Goal: Transaction & Acquisition: Purchase product/service

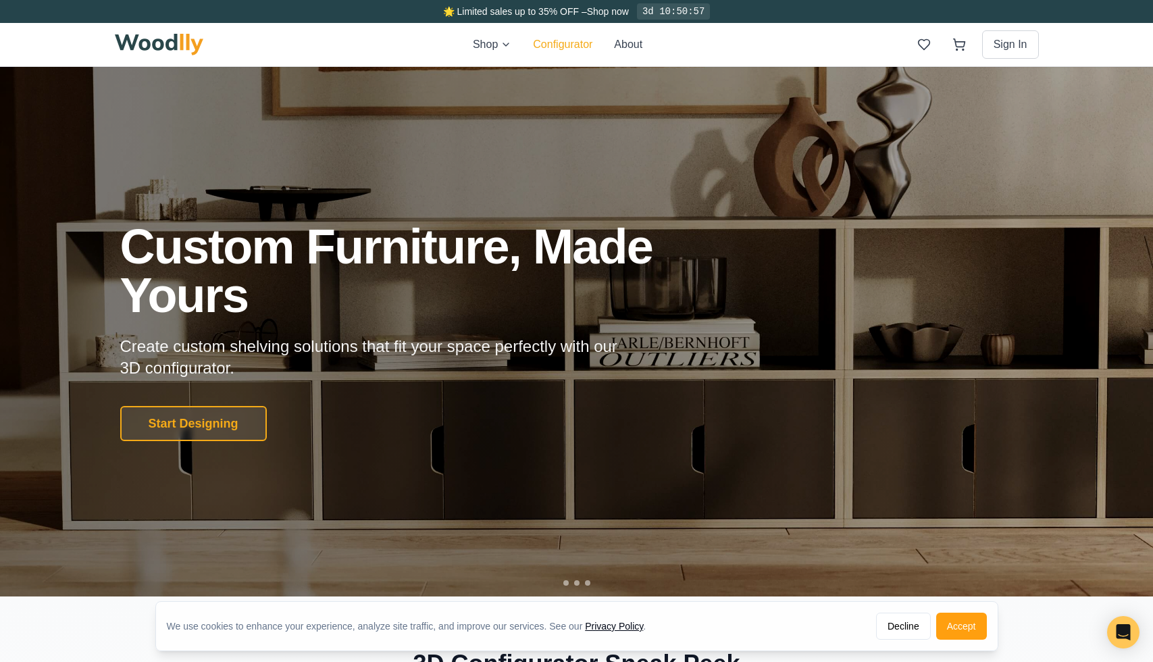
click at [582, 43] on button "Configurator" at bounding box center [562, 44] width 59 height 16
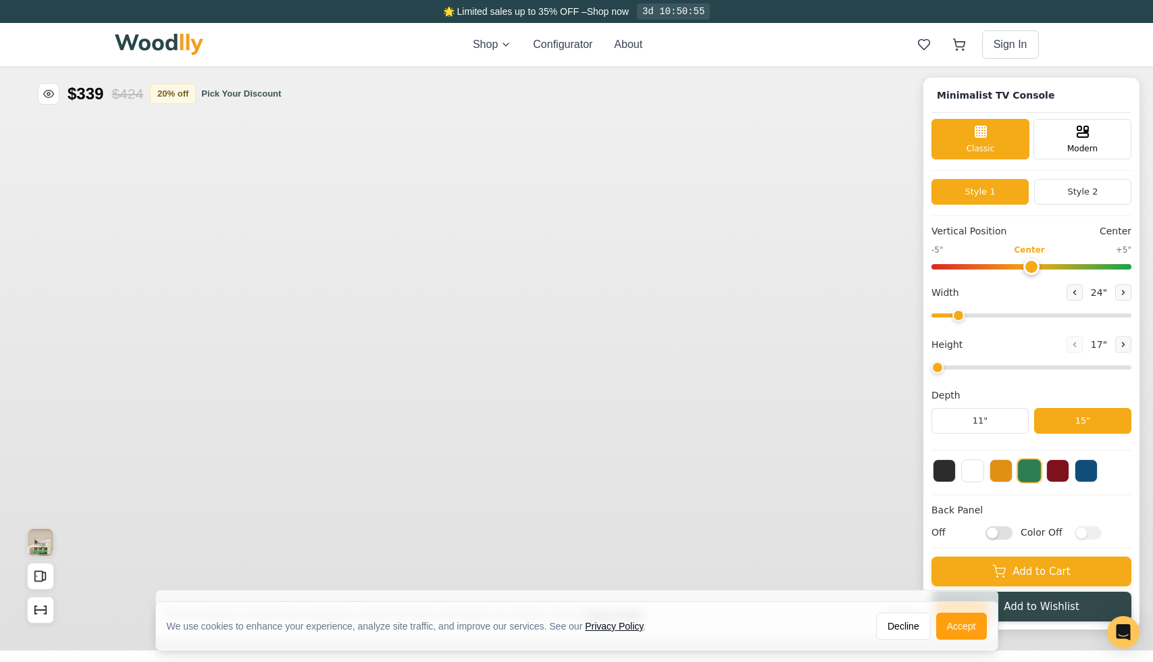
type input "63"
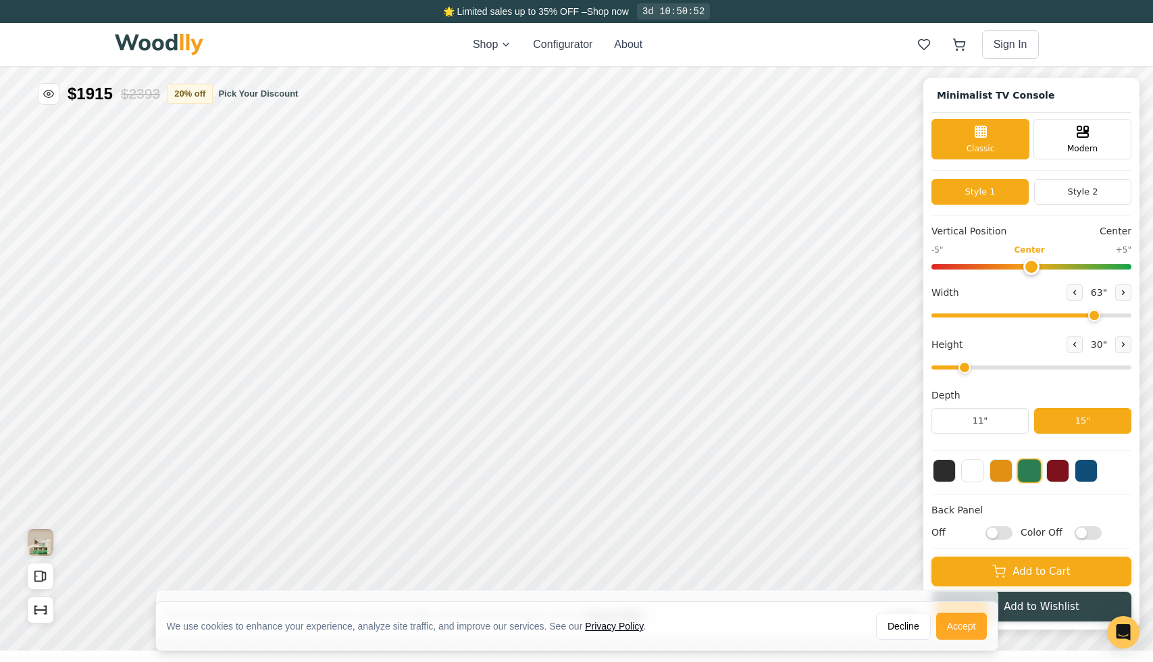
click at [957, 633] on button "Accept" at bounding box center [961, 626] width 51 height 27
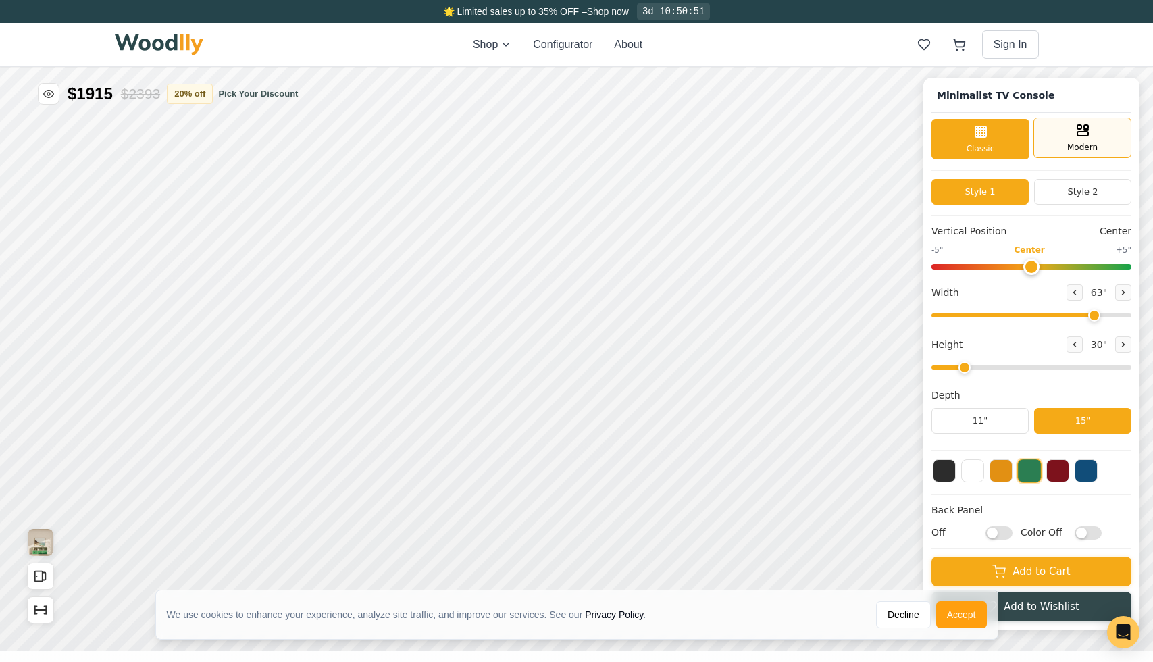
click at [1071, 141] on div "Modern" at bounding box center [1083, 138] width 98 height 41
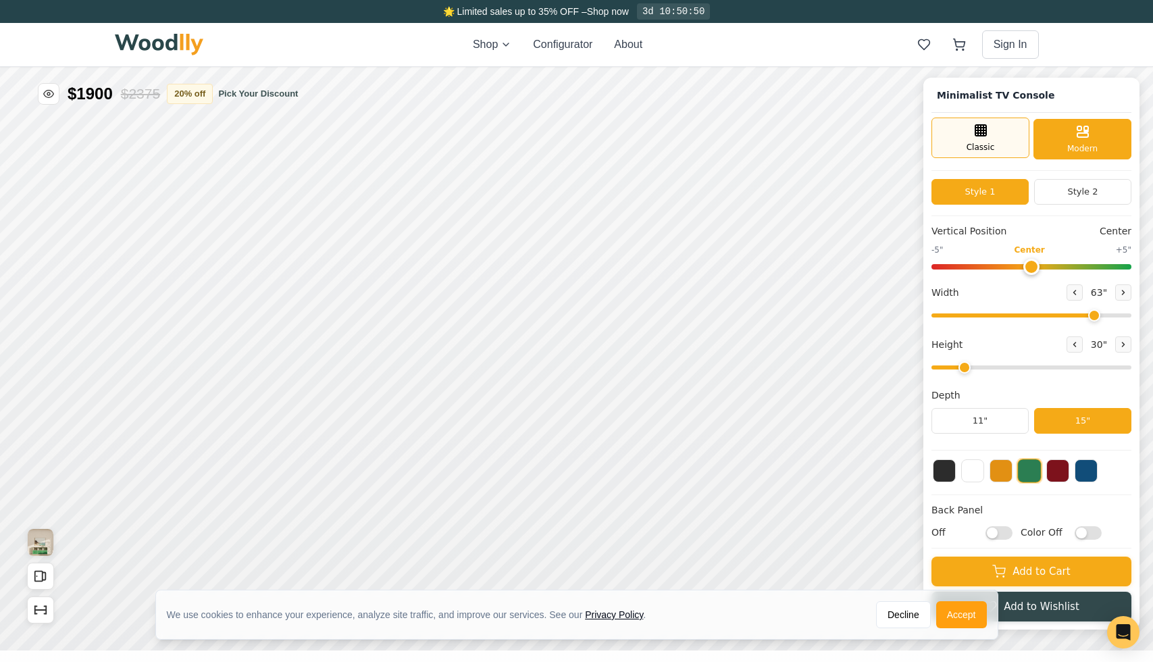
click at [1015, 144] on div "Classic" at bounding box center [981, 138] width 98 height 41
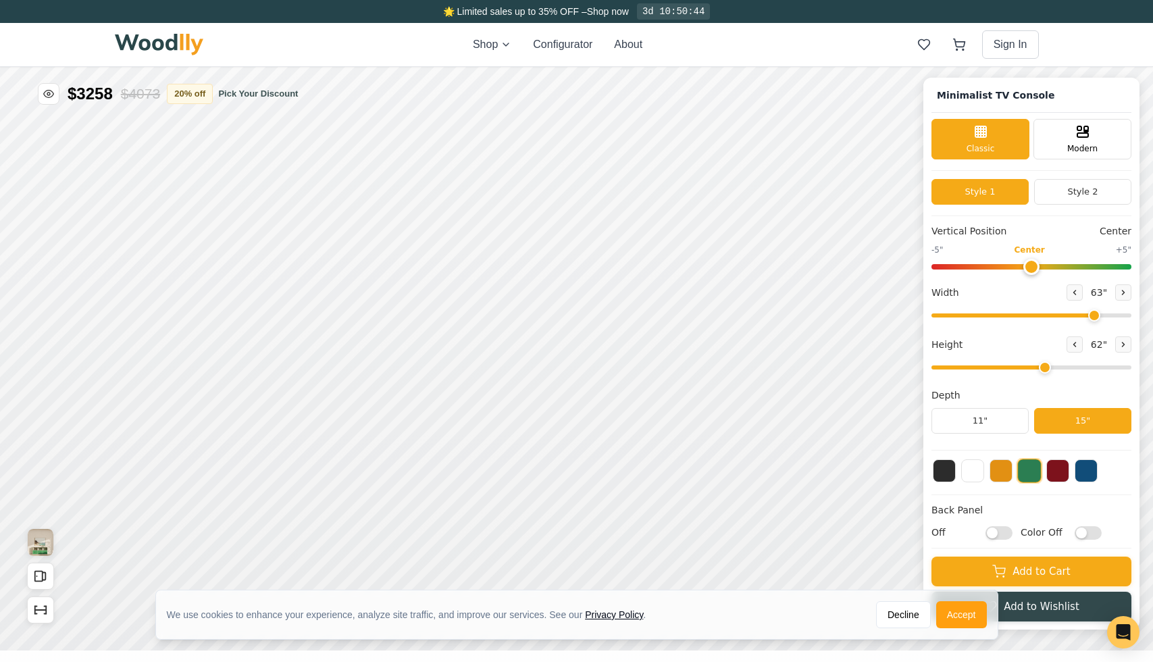
drag, startPoint x: 965, startPoint y: 364, endPoint x: 1044, endPoint y: 365, distance: 79.0
type input "5"
click at [1044, 365] on input "range" at bounding box center [1032, 367] width 200 height 4
drag, startPoint x: 1092, startPoint y: 317, endPoint x: 1001, endPoint y: 324, distance: 91.4
type input "36"
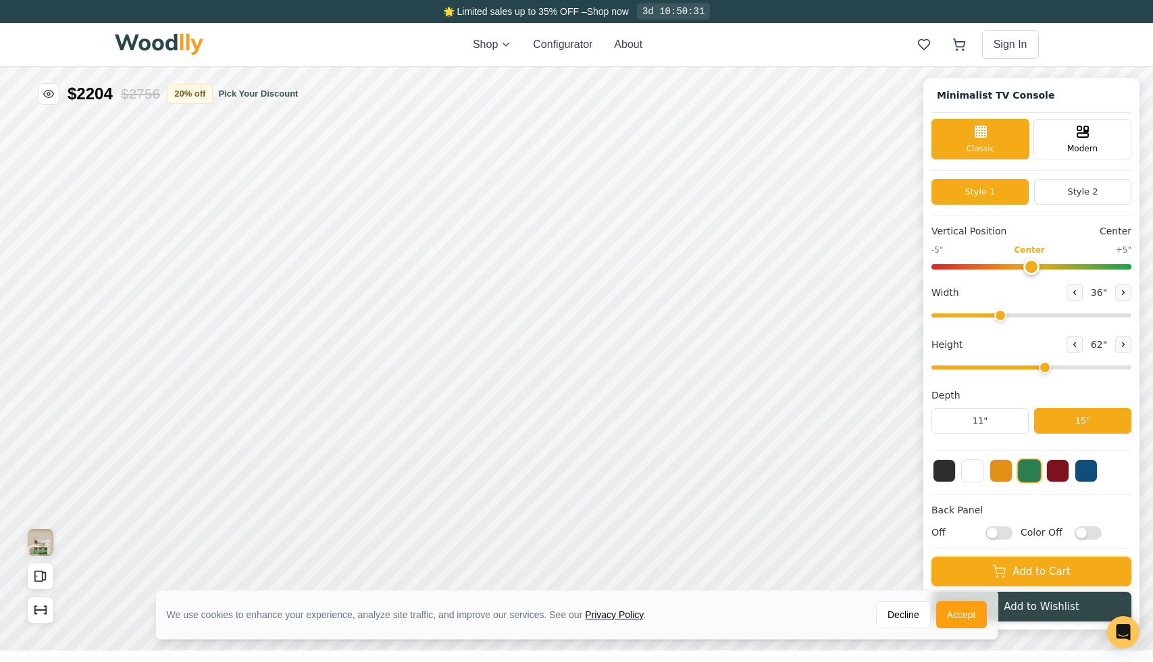
click at [1001, 317] on input "range" at bounding box center [1032, 315] width 200 height 4
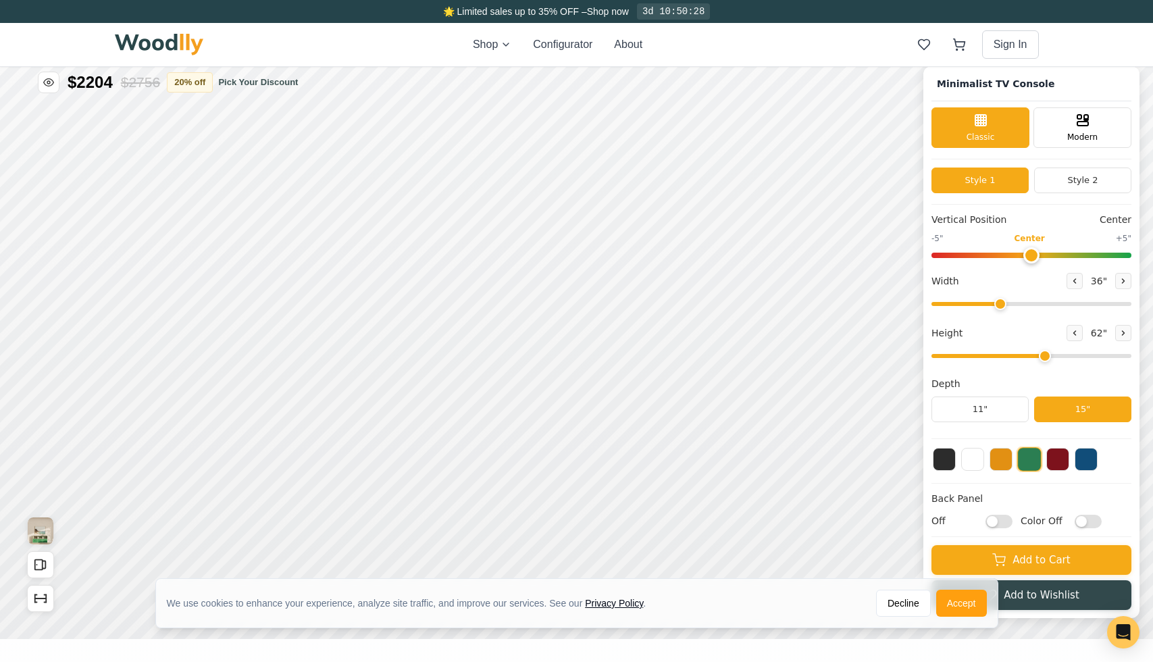
click at [1028, 465] on button at bounding box center [1029, 459] width 24 height 24
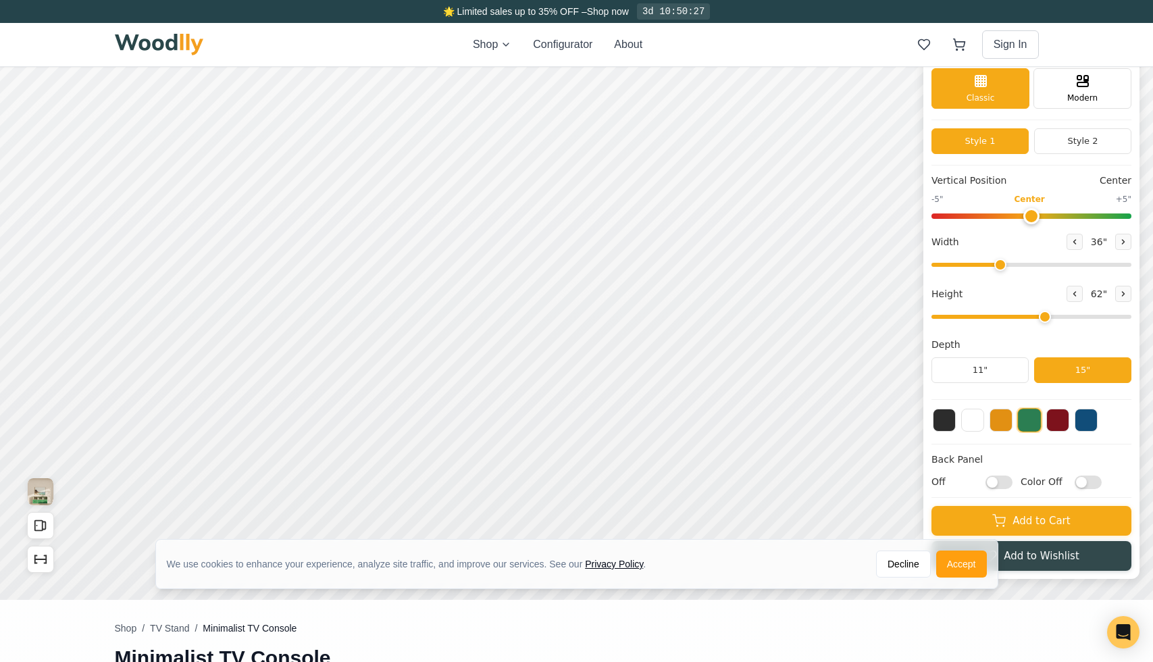
scroll to position [57, 0]
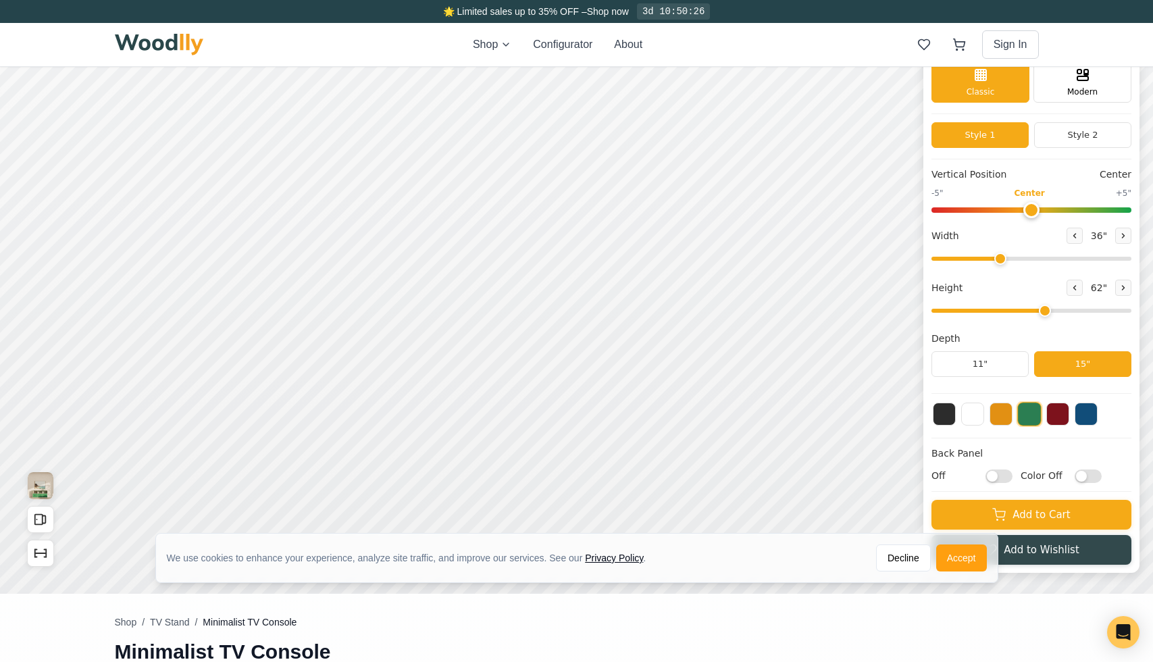
click at [1010, 474] on input "Off" at bounding box center [999, 476] width 27 height 14
click at [996, 476] on input "On" at bounding box center [999, 476] width 27 height 14
checkbox input "false"
click at [1090, 476] on input "Color Off" at bounding box center [1088, 476] width 27 height 14
click at [1075, 476] on input "Color On" at bounding box center [1088, 476] width 27 height 14
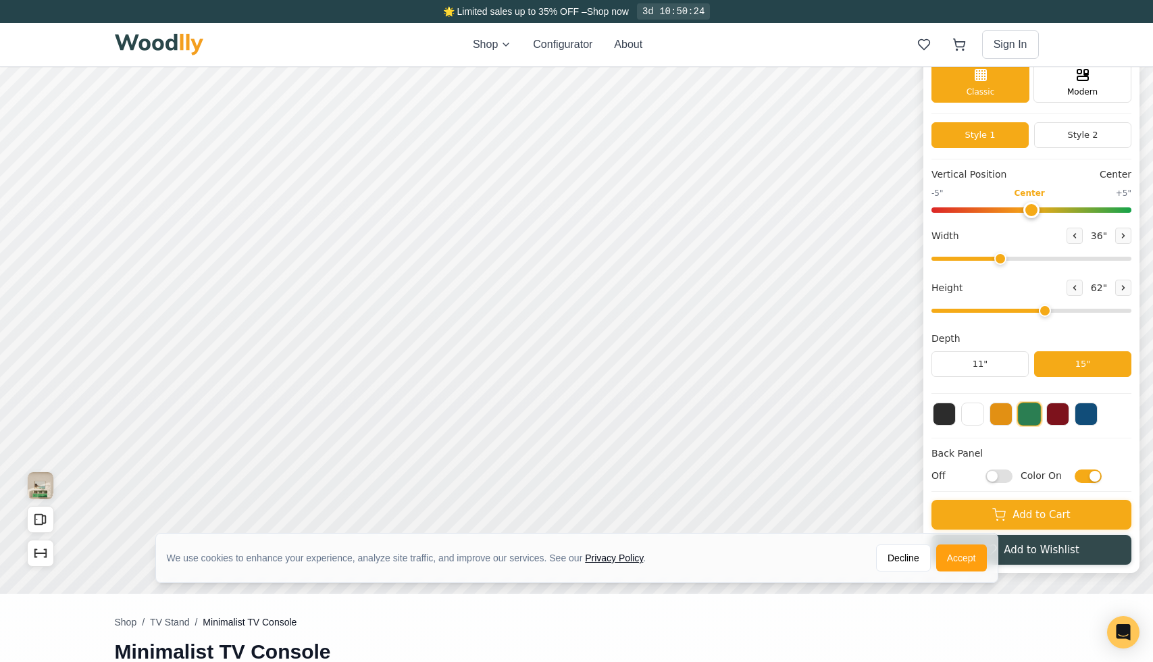
checkbox input "false"
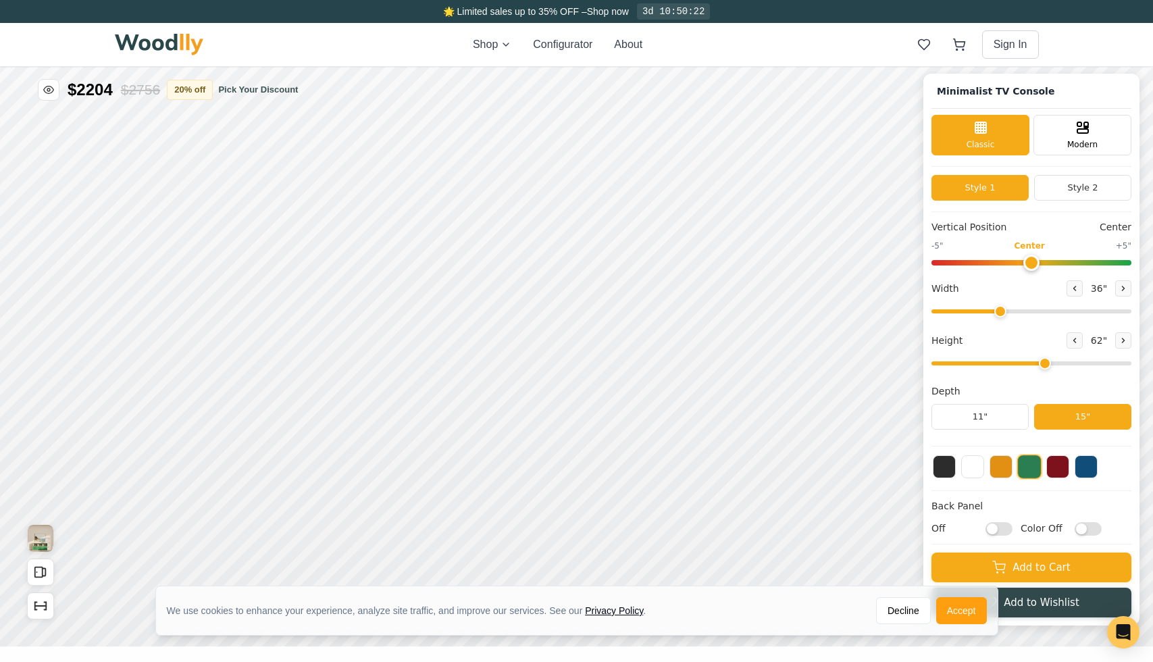
scroll to position [0, 0]
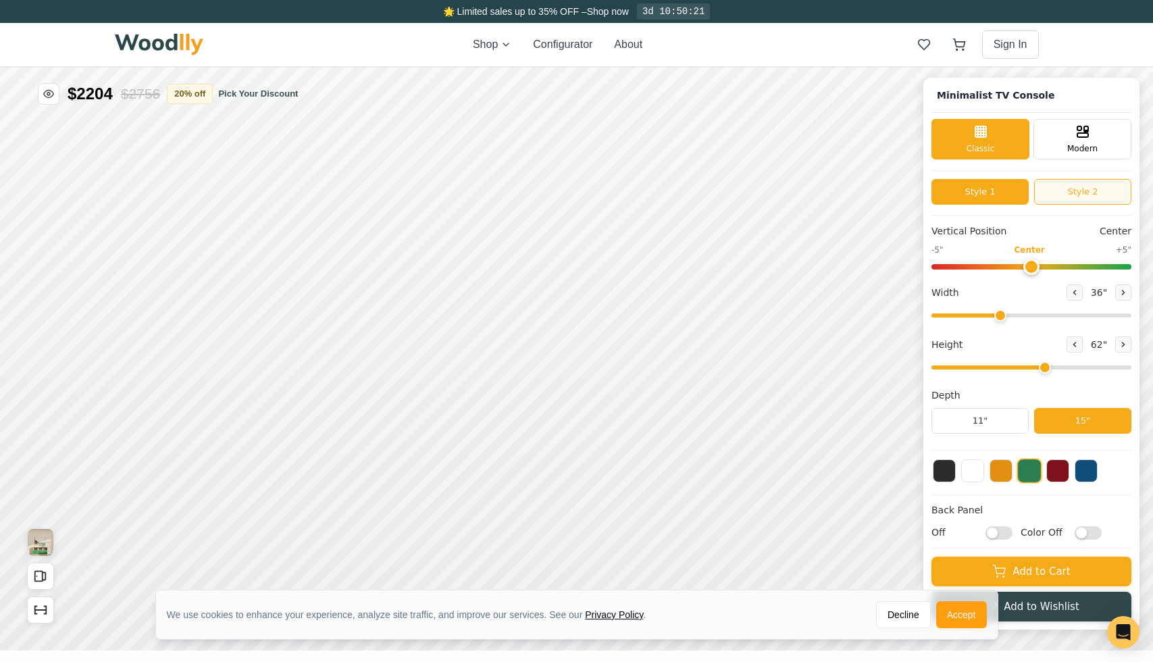
click at [1091, 188] on button "Style 2" at bounding box center [1082, 192] width 97 height 26
click at [1001, 197] on button "Style 1" at bounding box center [980, 192] width 97 height 26
click at [1082, 147] on span "Modern" at bounding box center [1082, 147] width 30 height 12
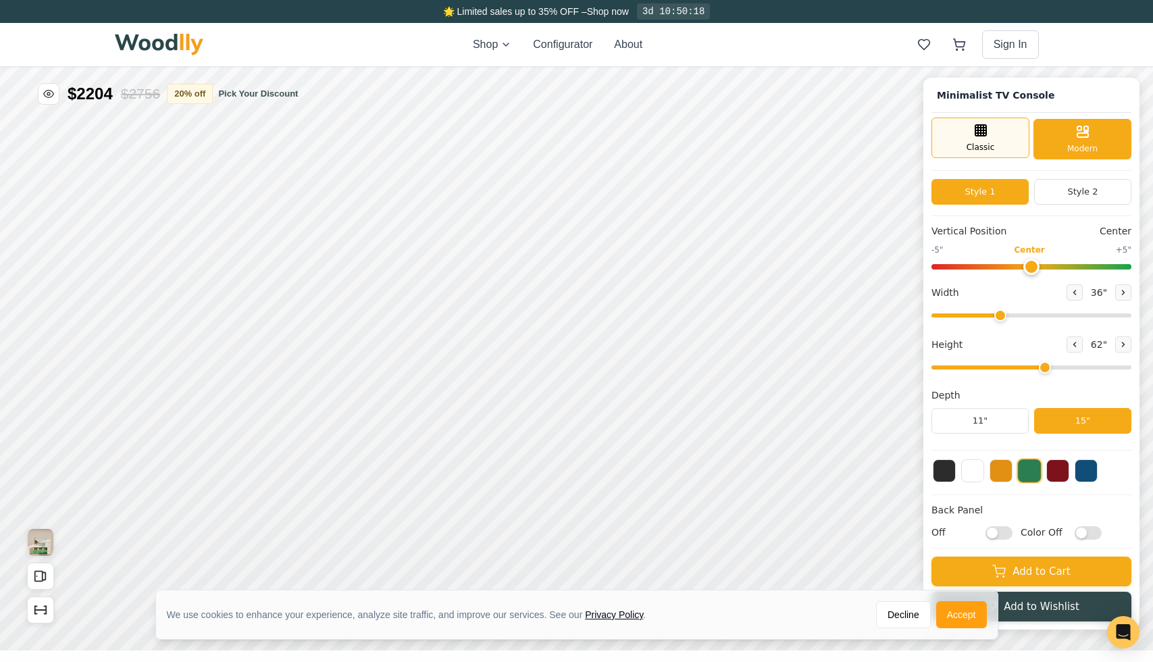
click at [1010, 146] on div "Classic" at bounding box center [981, 138] width 98 height 41
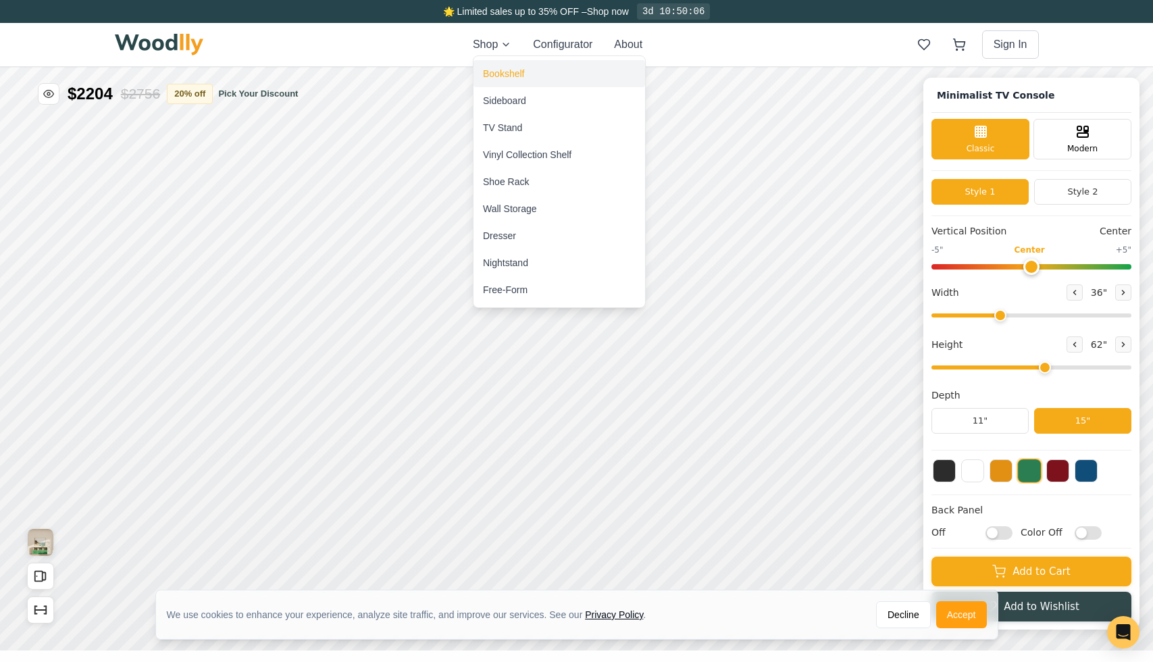
click at [501, 70] on div "Bookshelf" at bounding box center [503, 74] width 41 height 14
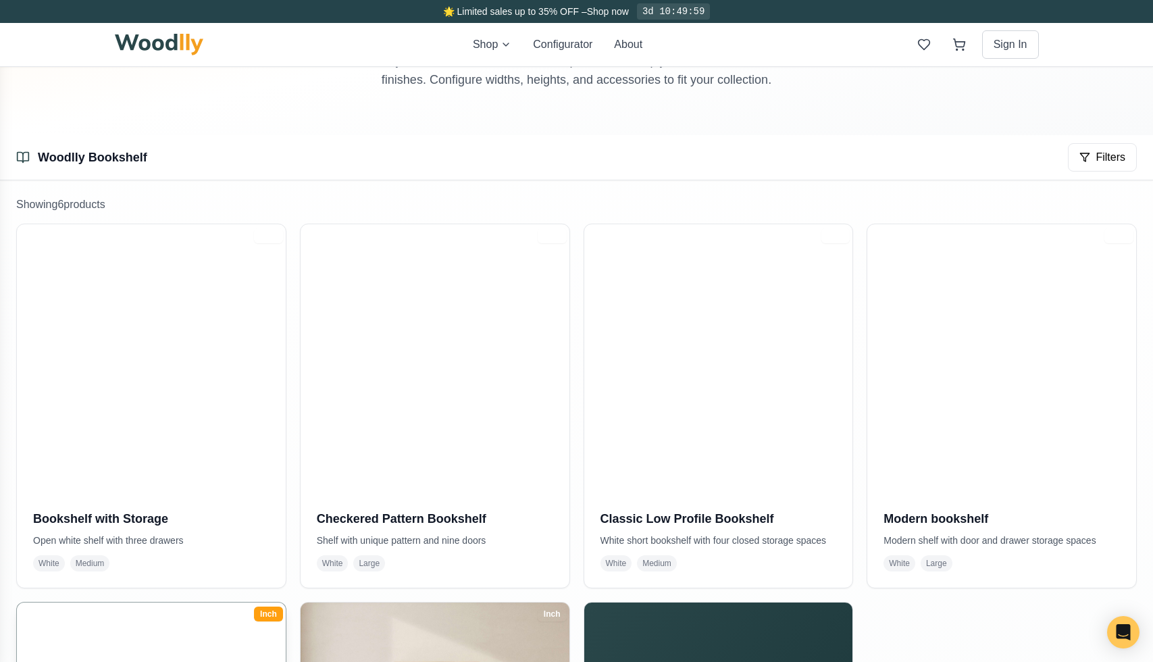
scroll to position [138, 0]
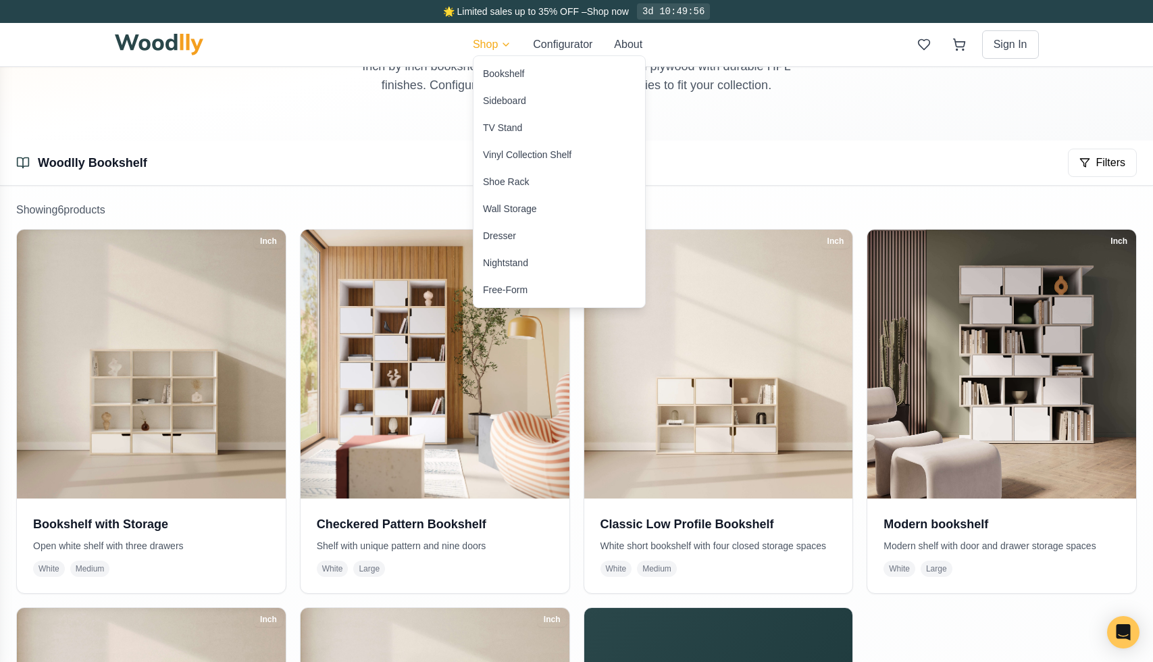
click at [520, 205] on div "Wall Storage" at bounding box center [510, 209] width 54 height 14
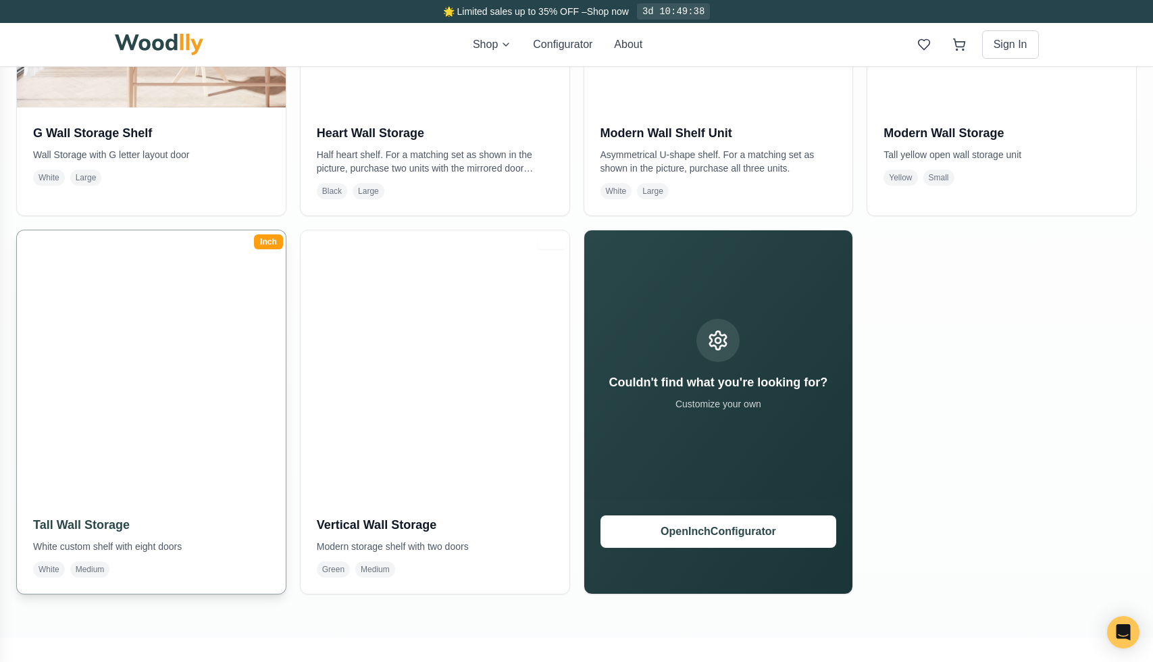
scroll to position [551, 0]
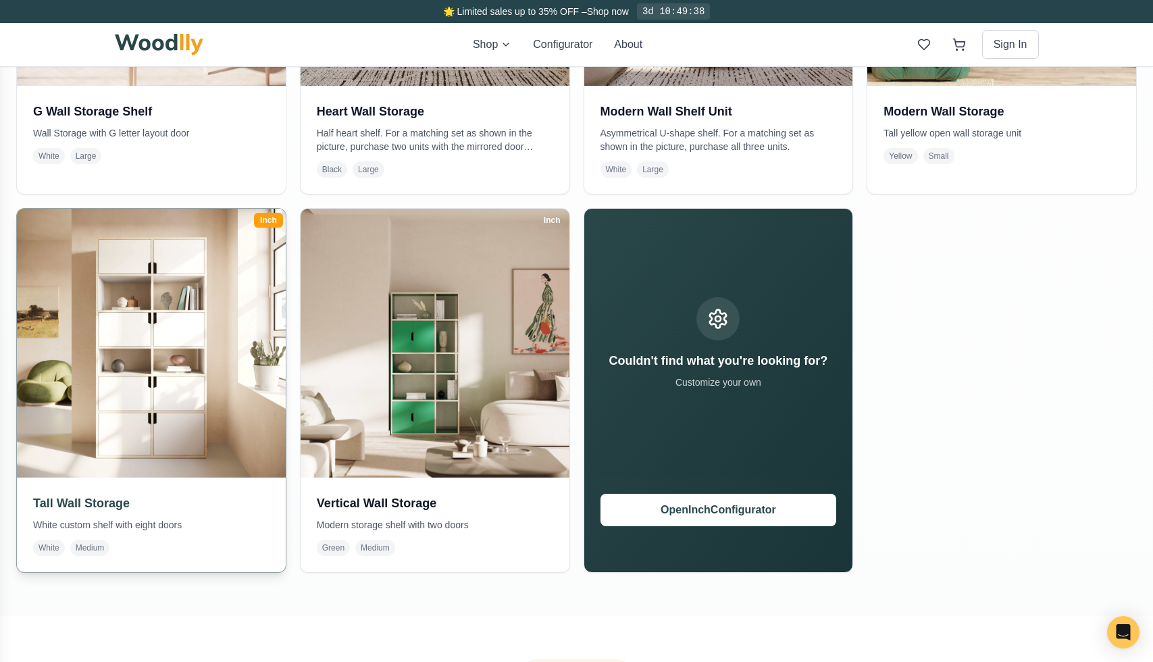
click at [157, 363] on img at bounding box center [151, 343] width 282 height 282
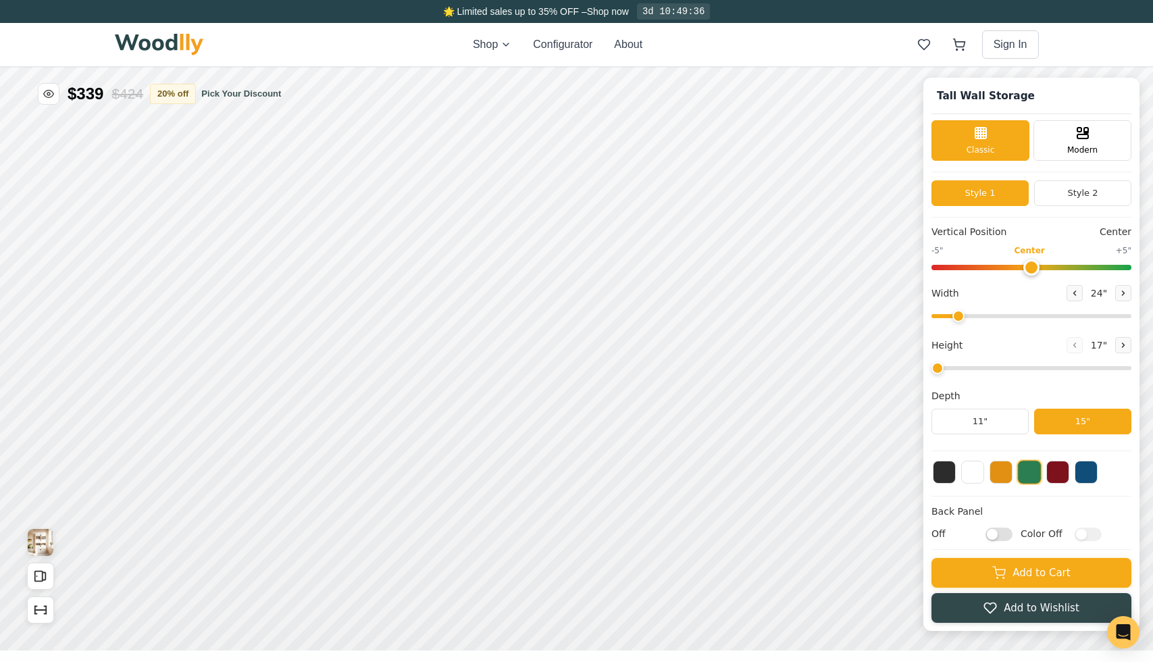
type input "36"
type input "6"
click at [1030, 474] on button at bounding box center [1029, 470] width 23 height 23
click at [599, 357] on div "Drawer" at bounding box center [591, 353] width 30 height 30
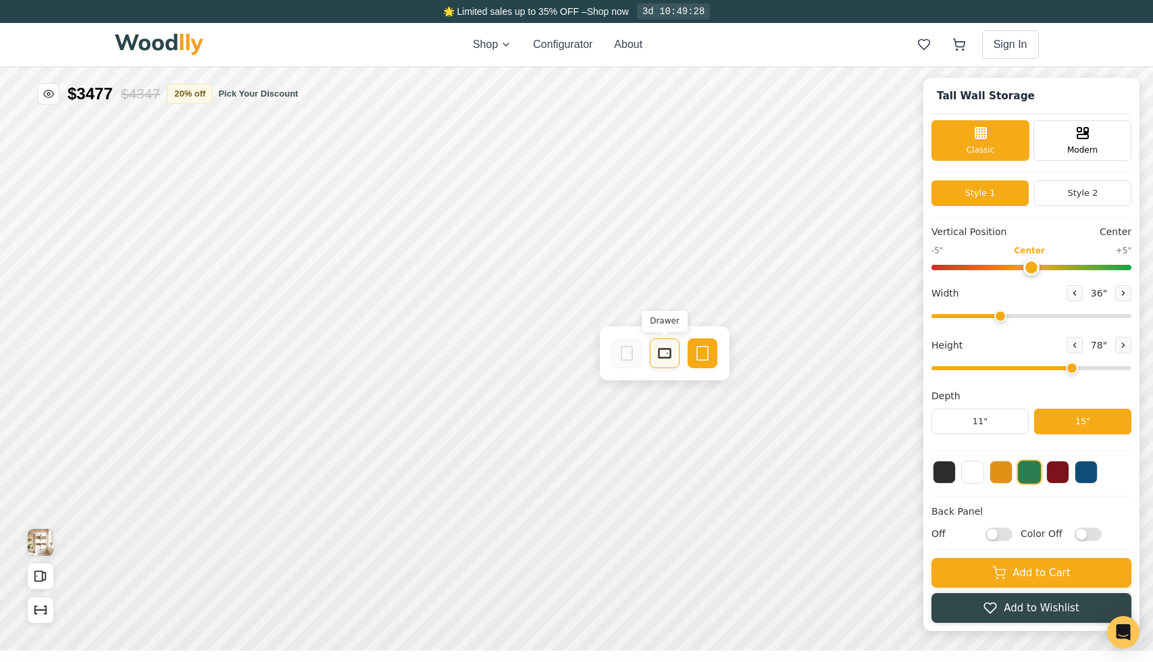
click at [659, 361] on icon at bounding box center [665, 353] width 16 height 16
click at [555, 259] on div "Single Door" at bounding box center [553, 251] width 30 height 30
click at [624, 255] on icon at bounding box center [627, 251] width 16 height 16
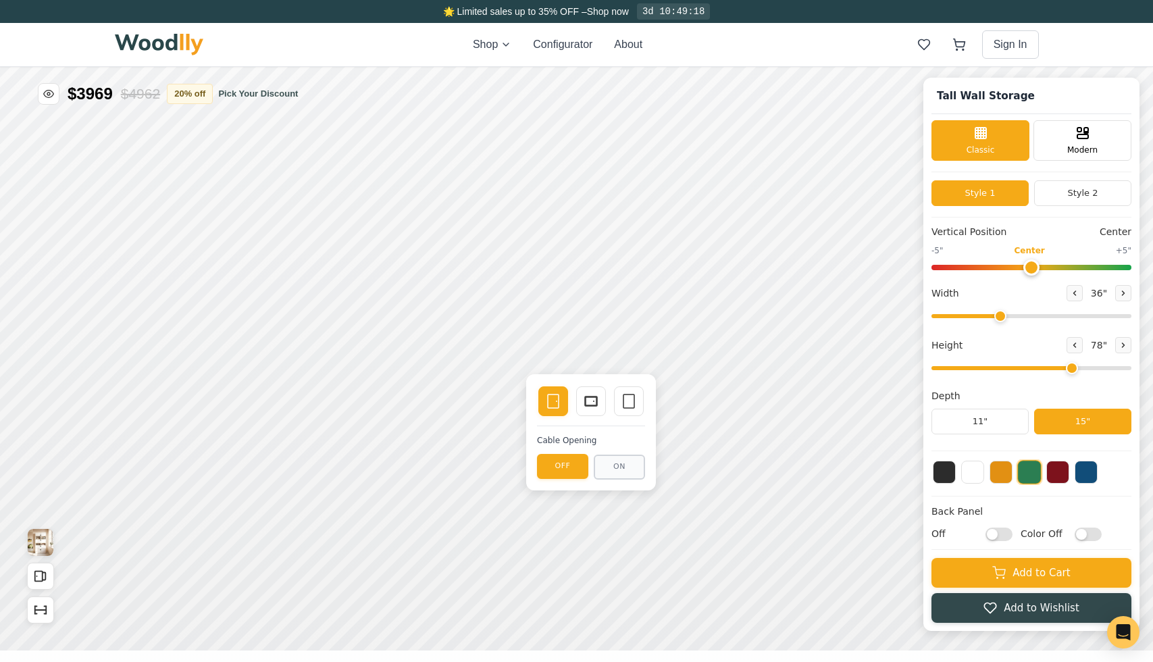
click at [608, 407] on div "Single Door Drawer Empty Space" at bounding box center [591, 401] width 108 height 32
click at [603, 407] on div "Drawer" at bounding box center [591, 401] width 30 height 30
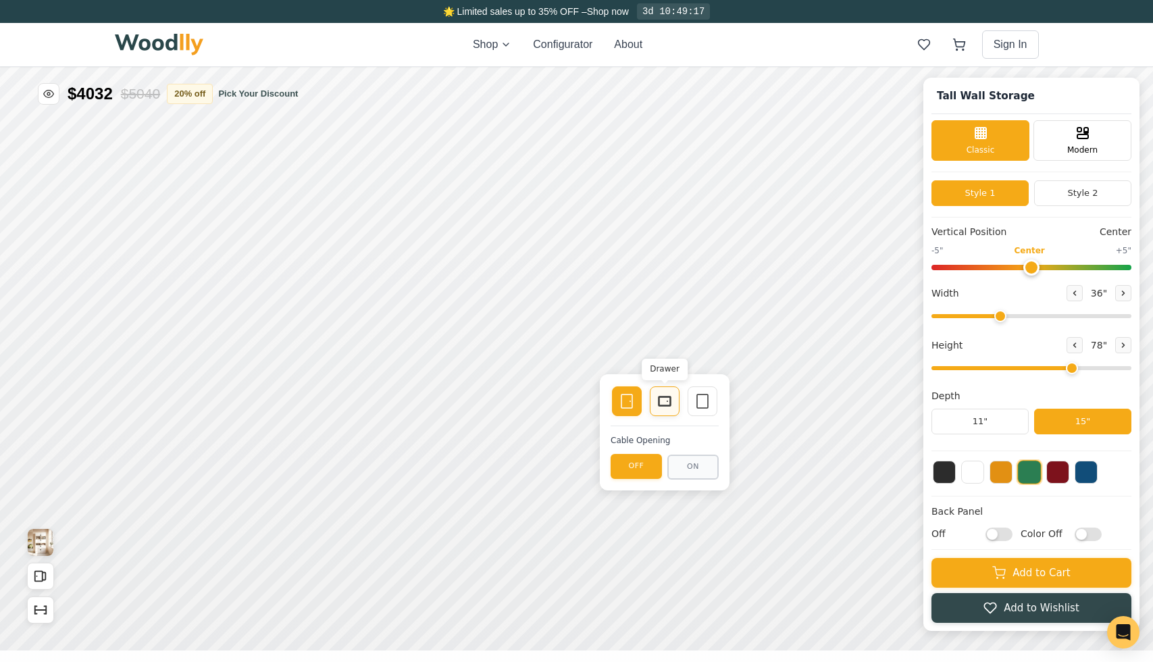
click at [658, 412] on div "Drawer" at bounding box center [665, 401] width 30 height 30
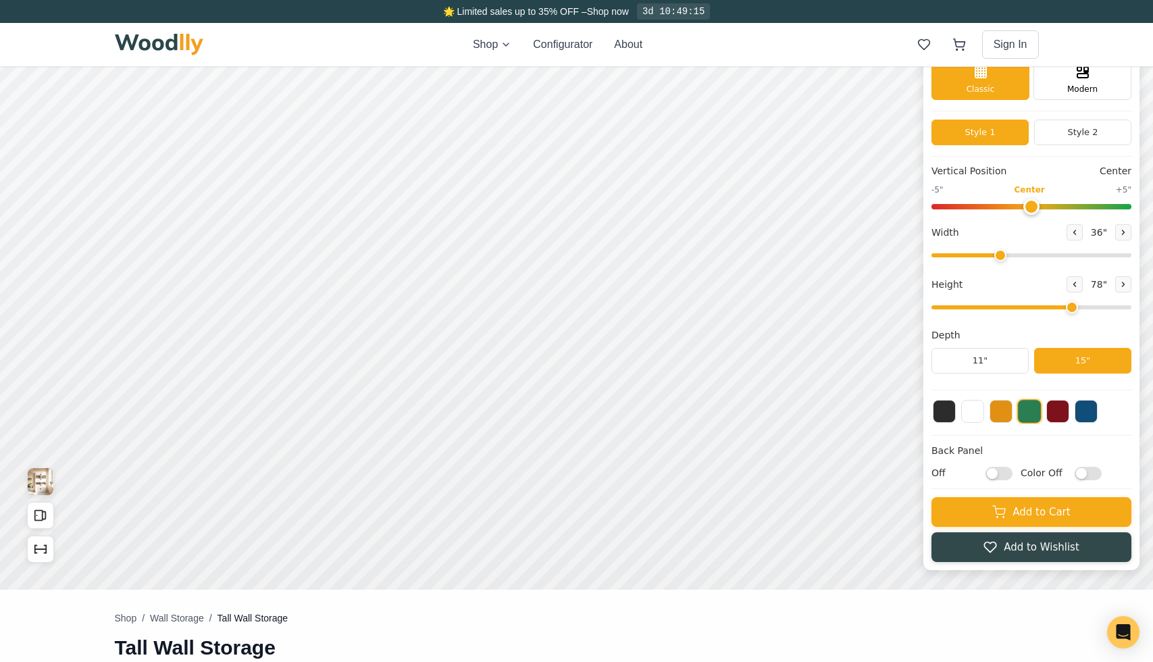
scroll to position [59, 0]
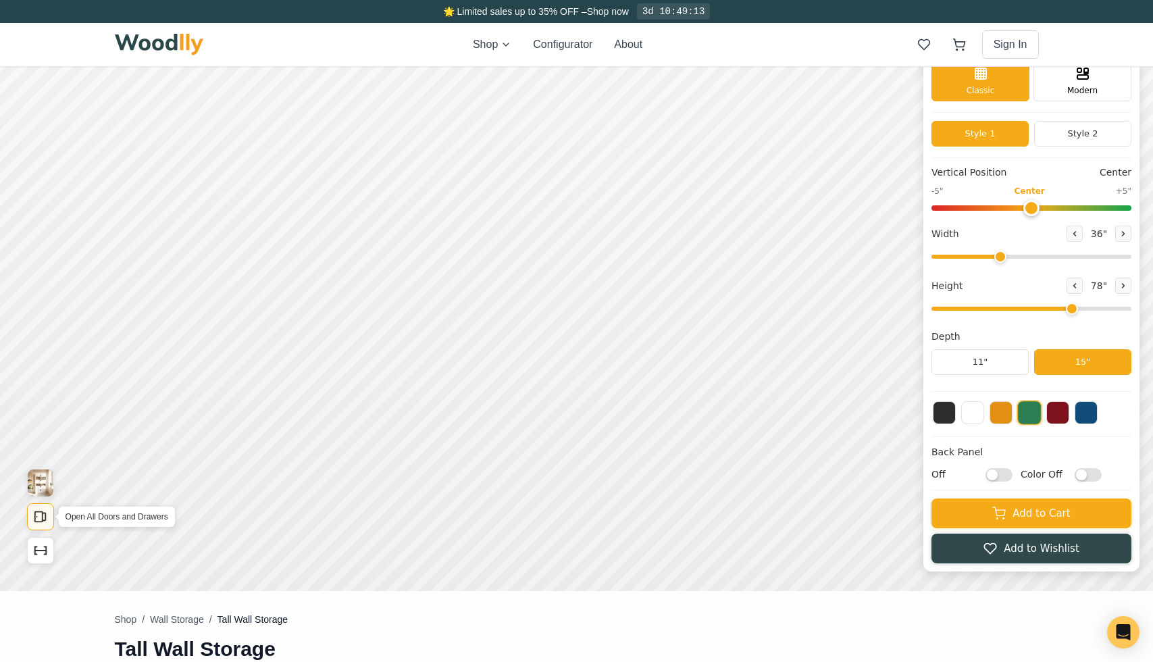
click at [39, 517] on icon "Open All Doors and Drawers" at bounding box center [40, 516] width 15 height 15
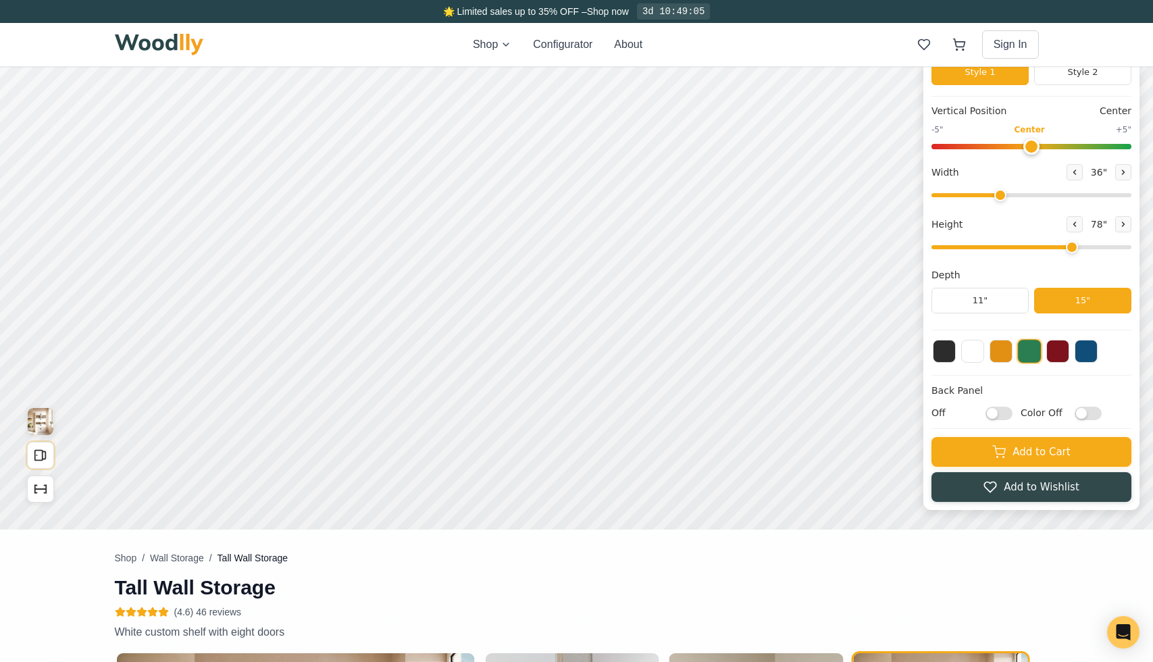
scroll to position [0, 0]
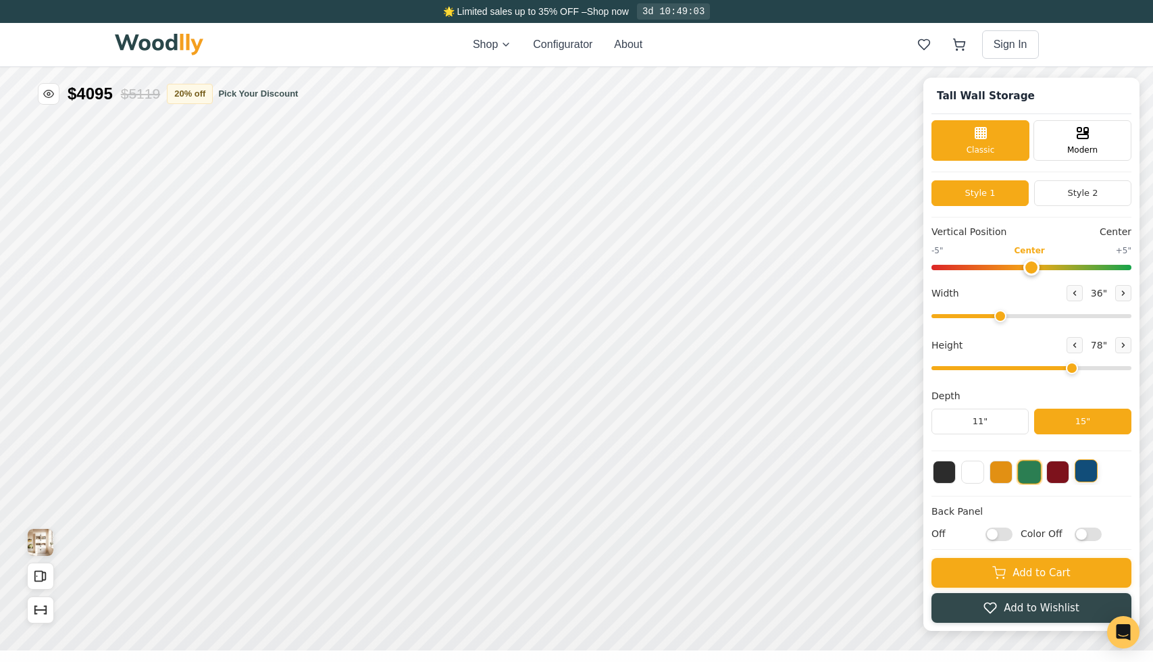
click at [1081, 479] on button at bounding box center [1086, 470] width 23 height 23
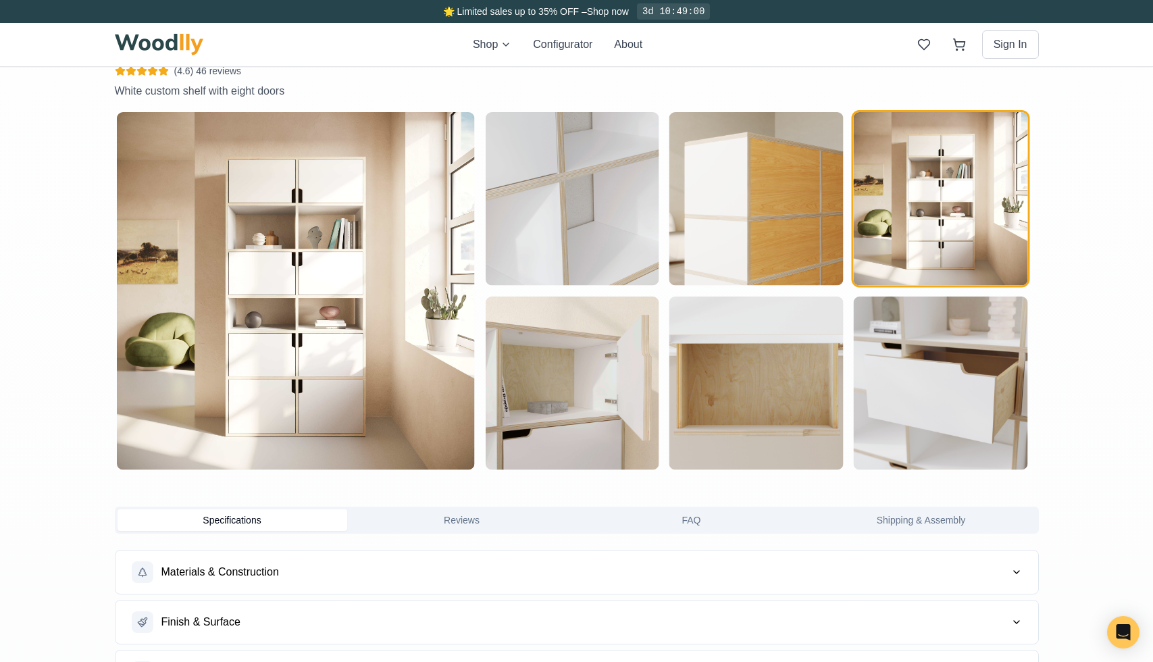
scroll to position [670, 0]
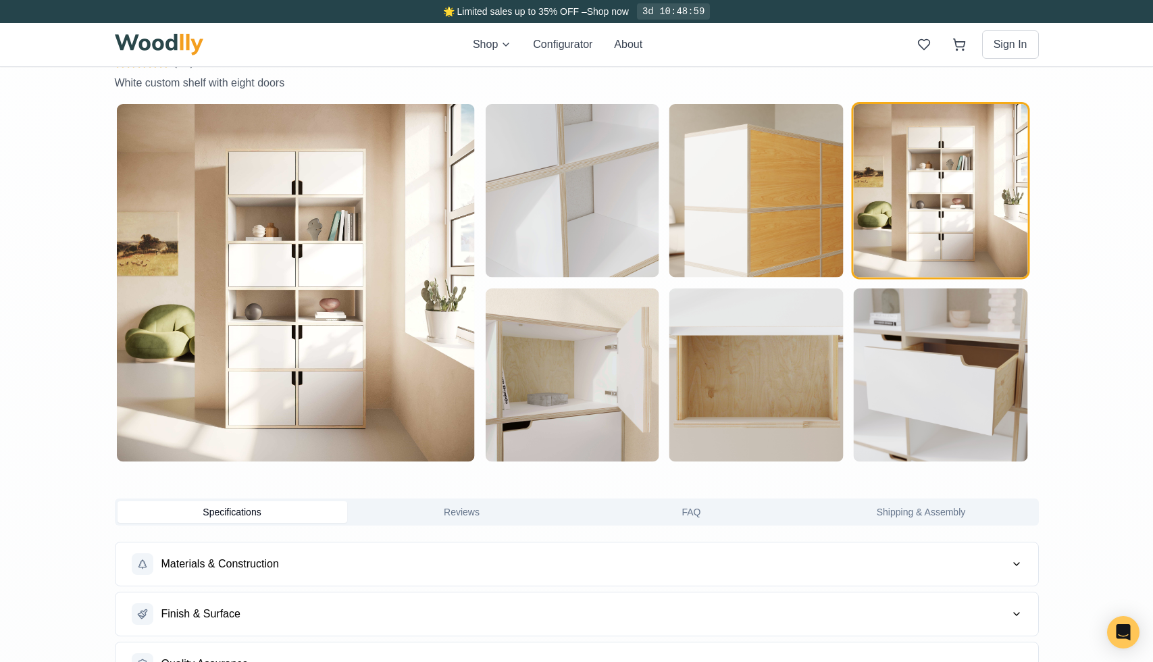
click at [640, 562] on button "Materials & Construction" at bounding box center [577, 563] width 923 height 43
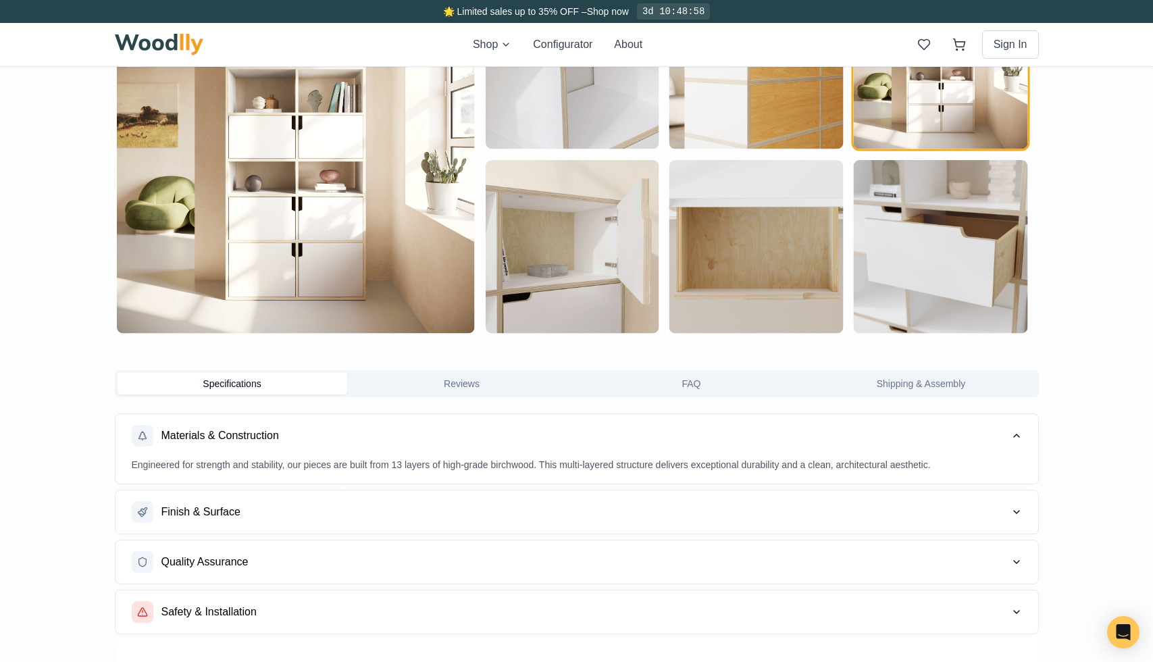
scroll to position [805, 0]
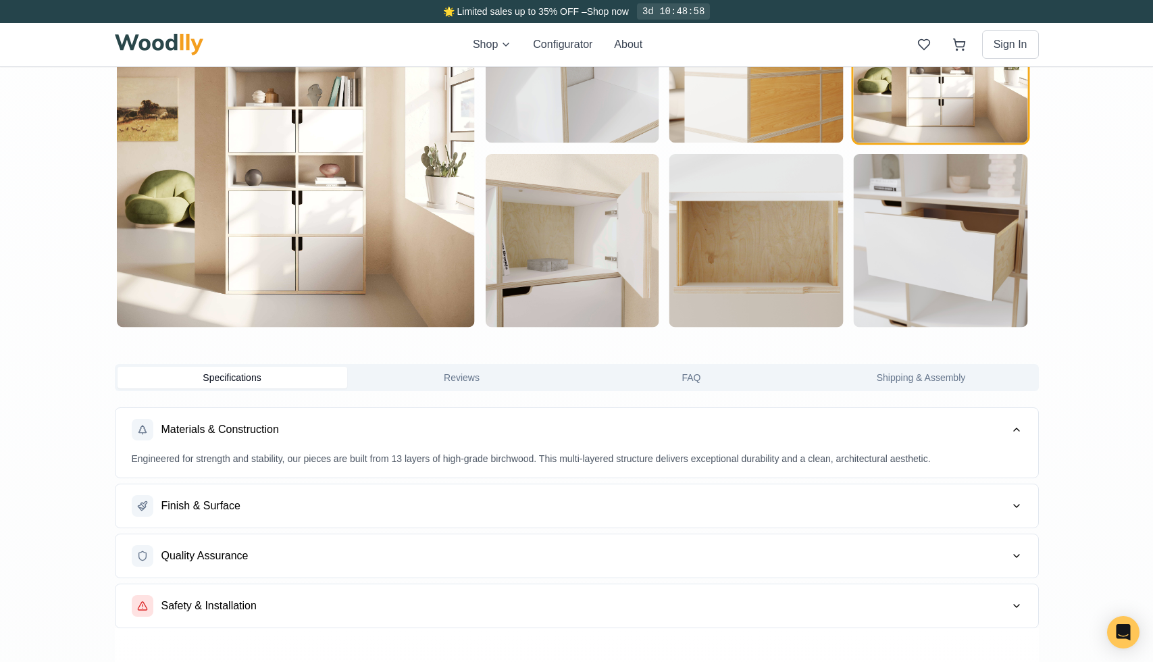
click at [655, 511] on button "Finish & Surface" at bounding box center [577, 505] width 923 height 43
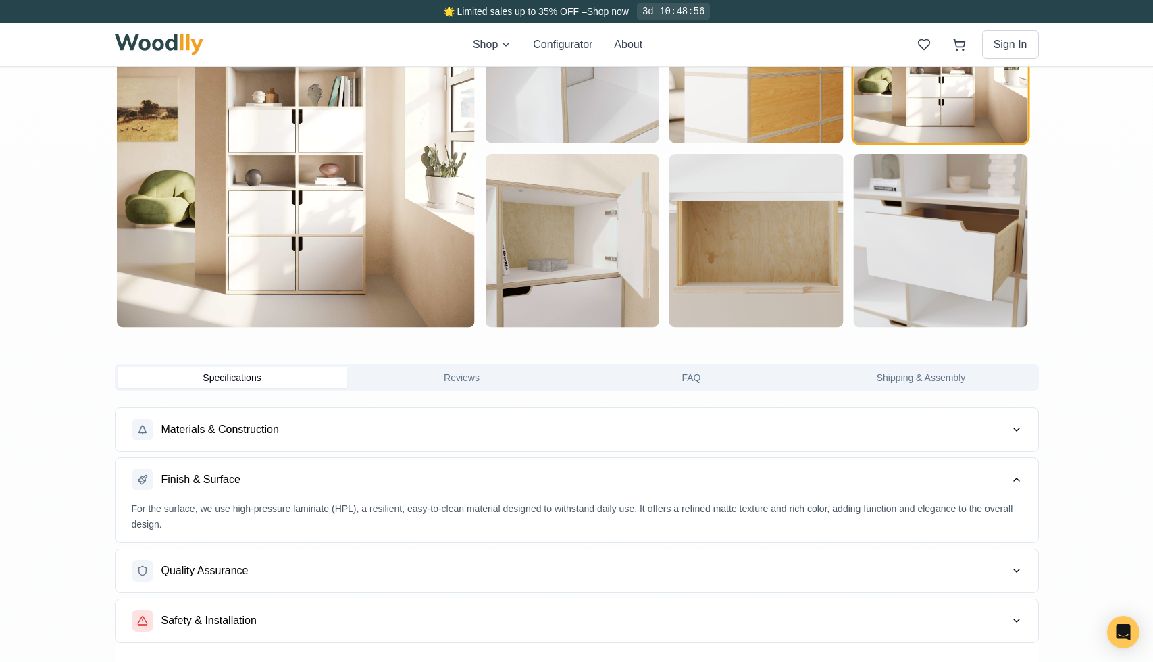
click at [640, 550] on button "Quality Assurance" at bounding box center [577, 570] width 923 height 43
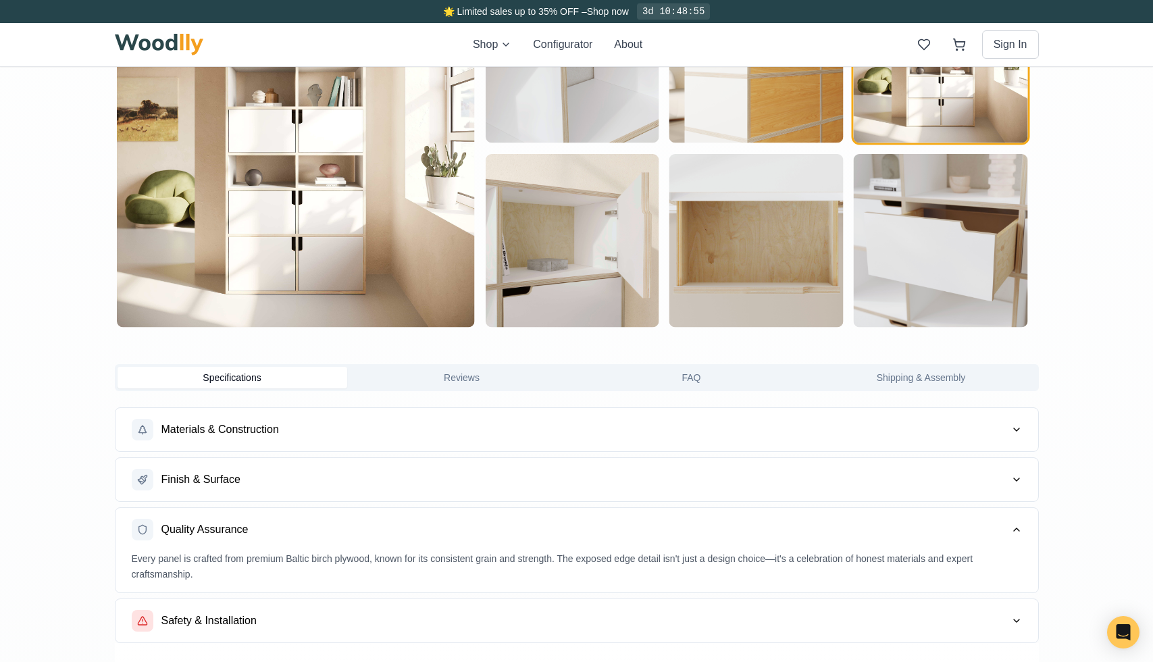
click at [623, 584] on div "Every panel is crafted from premium Baltic birch plywood, known for its consist…" at bounding box center [577, 572] width 923 height 42
click at [623, 601] on button "Safety & Installation" at bounding box center [577, 620] width 923 height 43
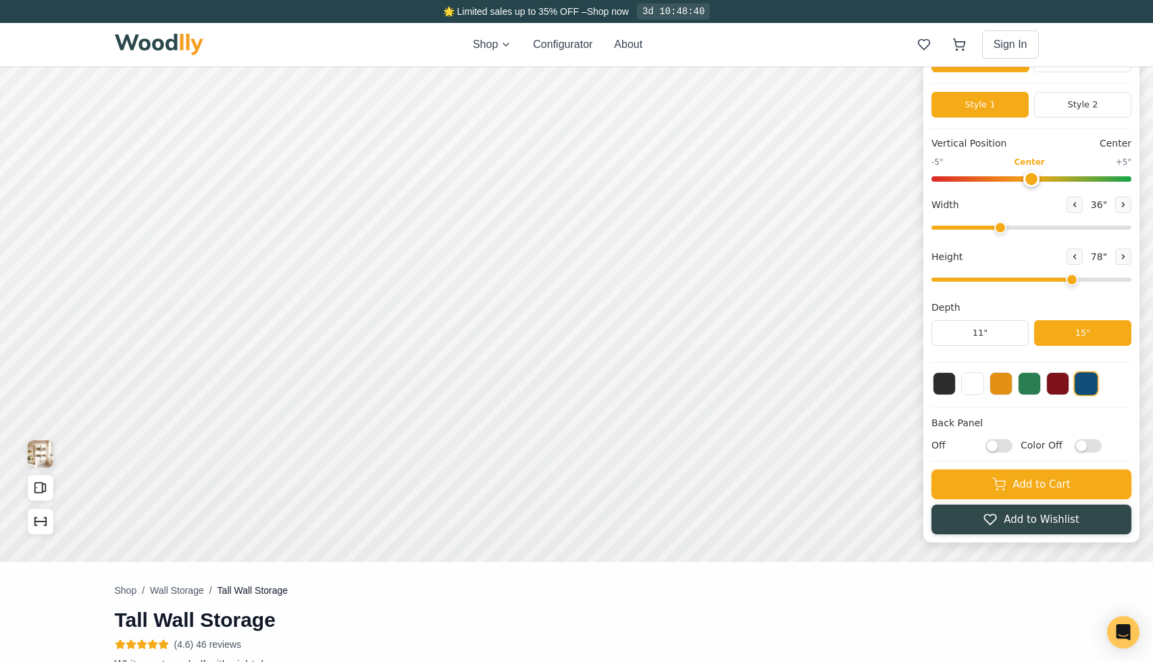
scroll to position [0, 0]
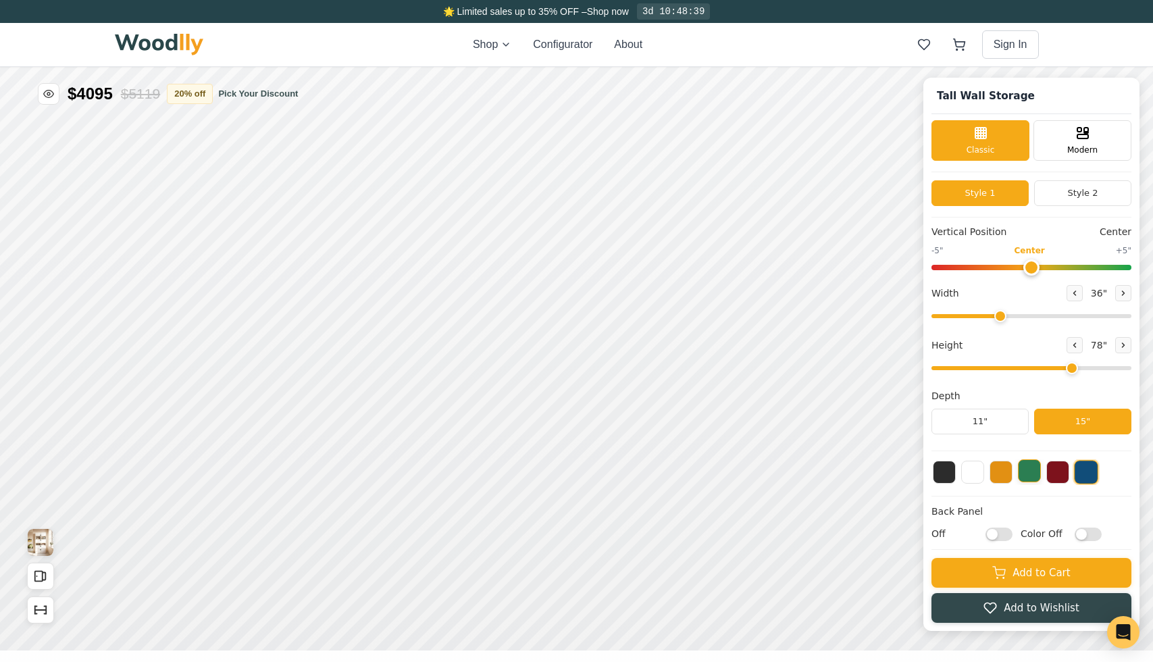
click at [1034, 478] on button at bounding box center [1029, 470] width 23 height 23
type input "0"
drag, startPoint x: 1036, startPoint y: 270, endPoint x: 1026, endPoint y: 273, distance: 10.0
click at [1026, 270] on input "range" at bounding box center [1032, 267] width 200 height 5
click at [1066, 191] on button "Style 2" at bounding box center [1082, 193] width 97 height 26
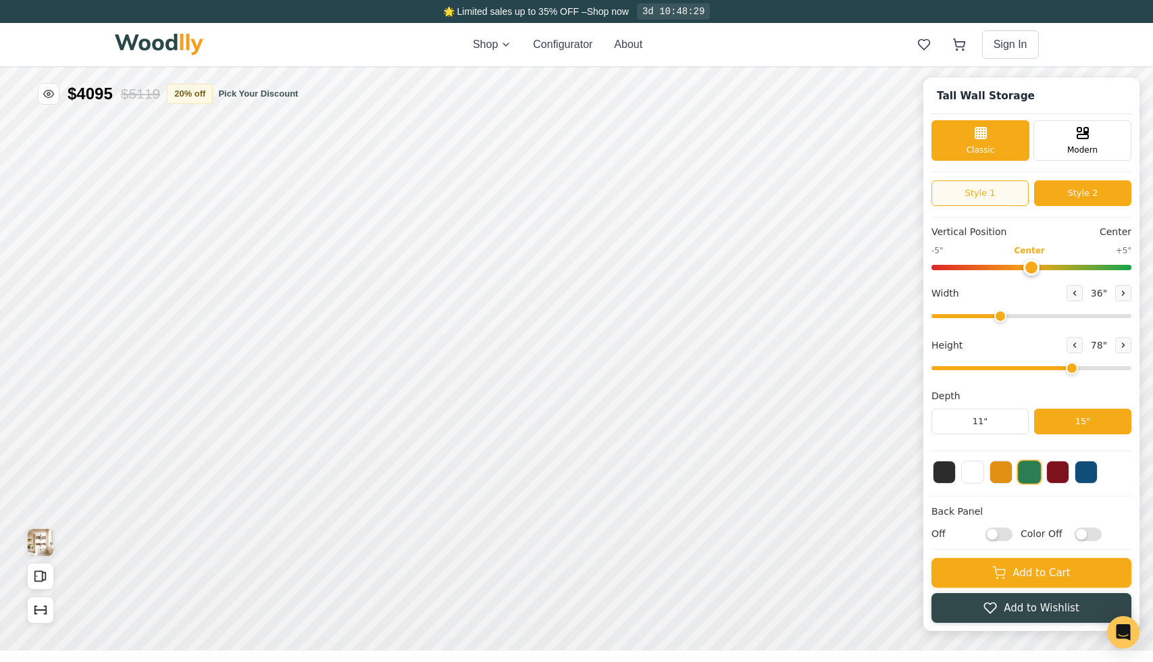
click at [1000, 191] on button "Style 1" at bounding box center [980, 193] width 97 height 26
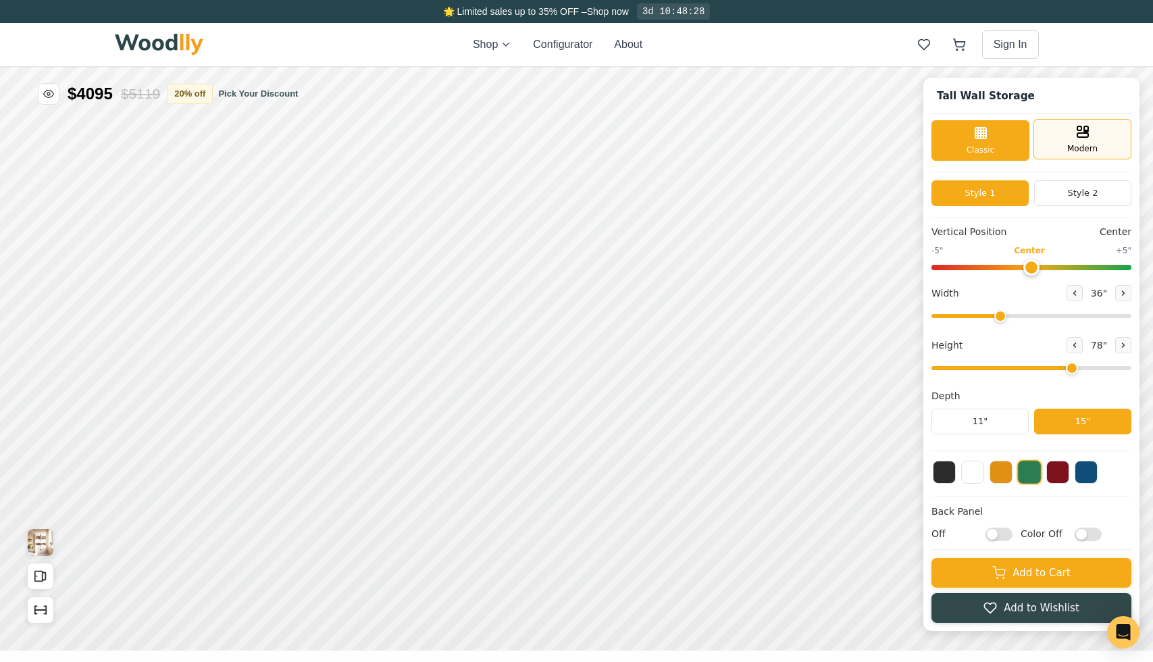
click at [1079, 145] on span "Modern" at bounding box center [1082, 149] width 30 height 12
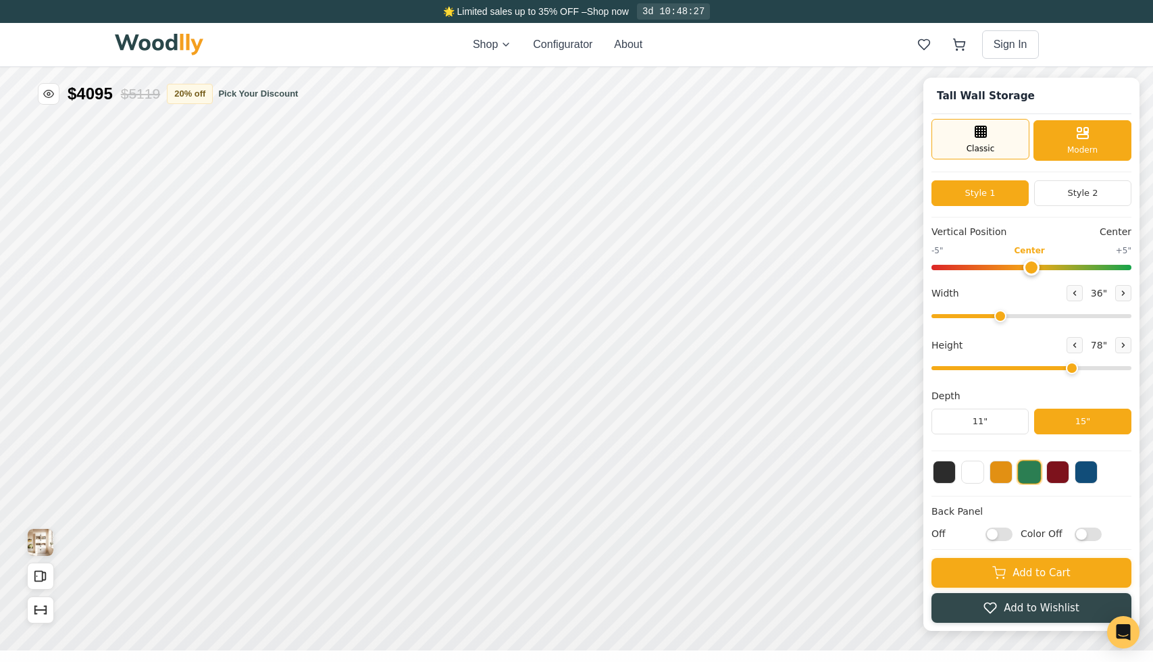
click at [1019, 145] on div "Classic" at bounding box center [981, 139] width 98 height 41
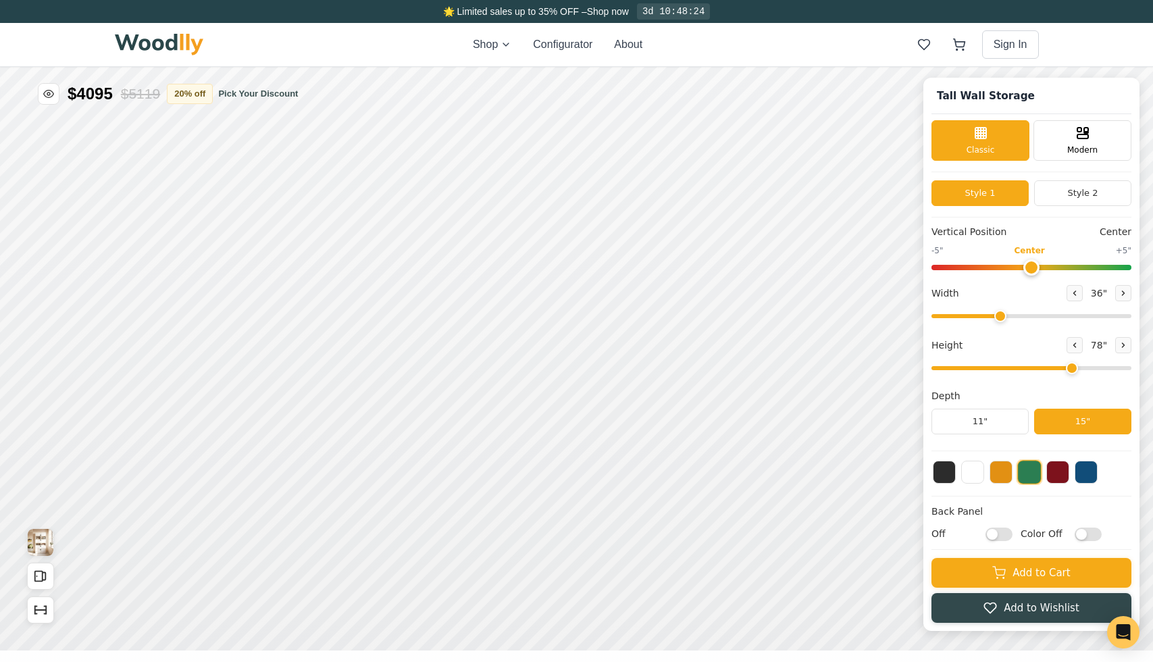
click at [1033, 265] on input "range" at bounding box center [1032, 267] width 200 height 5
click at [1002, 423] on button "11"" at bounding box center [980, 422] width 97 height 26
click at [1071, 423] on button "15"" at bounding box center [1082, 422] width 97 height 26
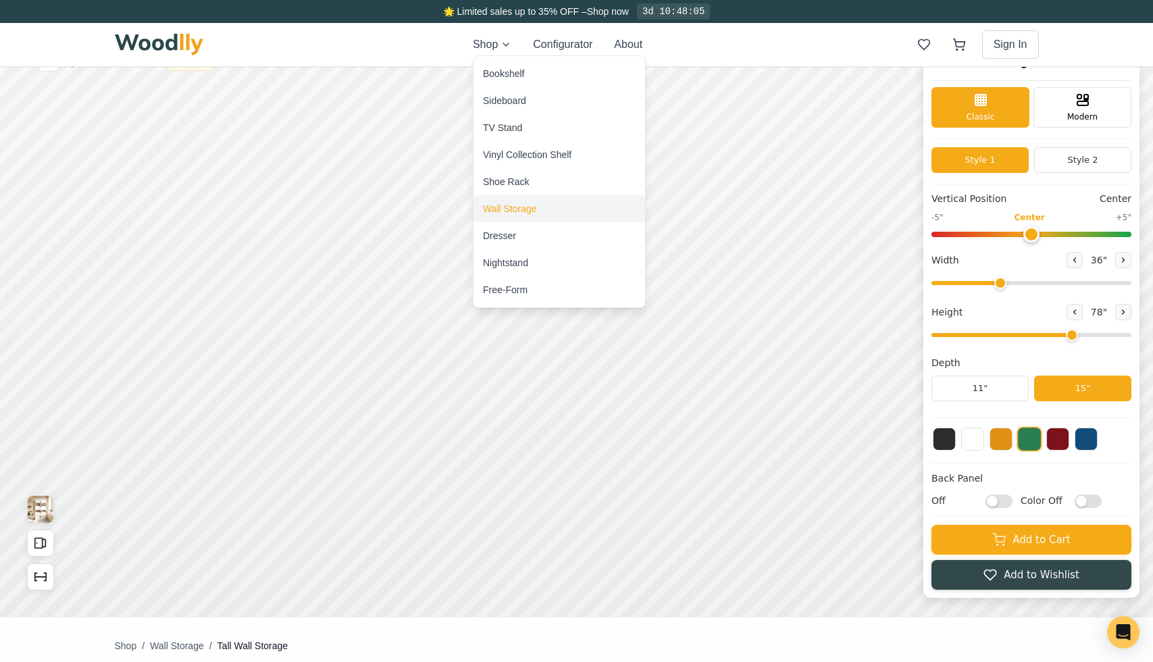
click at [507, 211] on div "Wall Storage" at bounding box center [510, 209] width 54 height 14
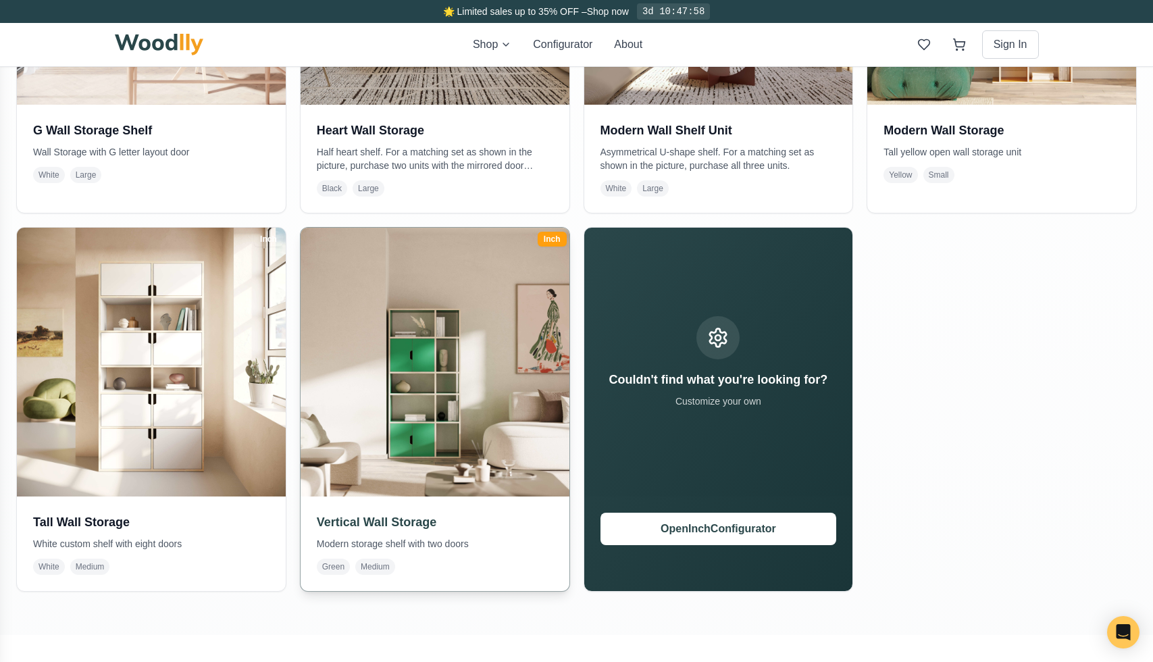
scroll to position [544, 0]
